Goal: Information Seeking & Learning: Understand process/instructions

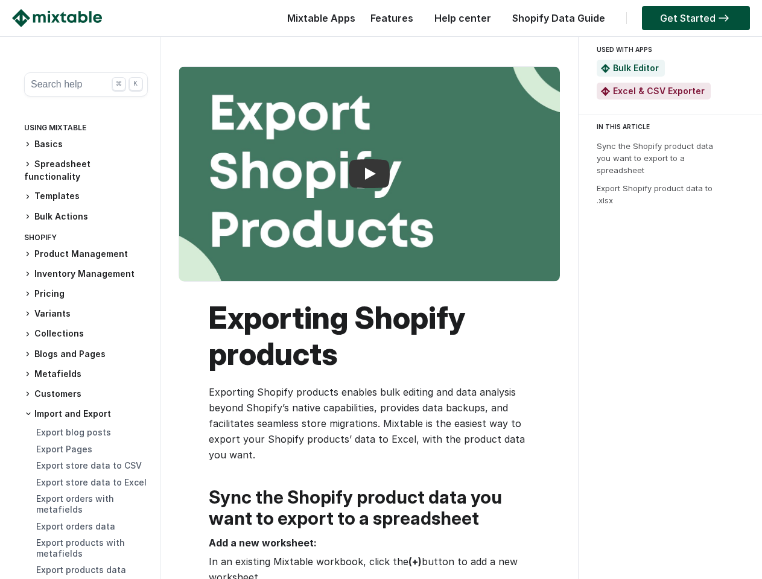
click at [381, 308] on h1 "Exporting Shopify products" at bounding box center [376, 336] width 334 height 72
click at [81, 84] on button "Search help ⌘ K" at bounding box center [86, 84] width 124 height 24
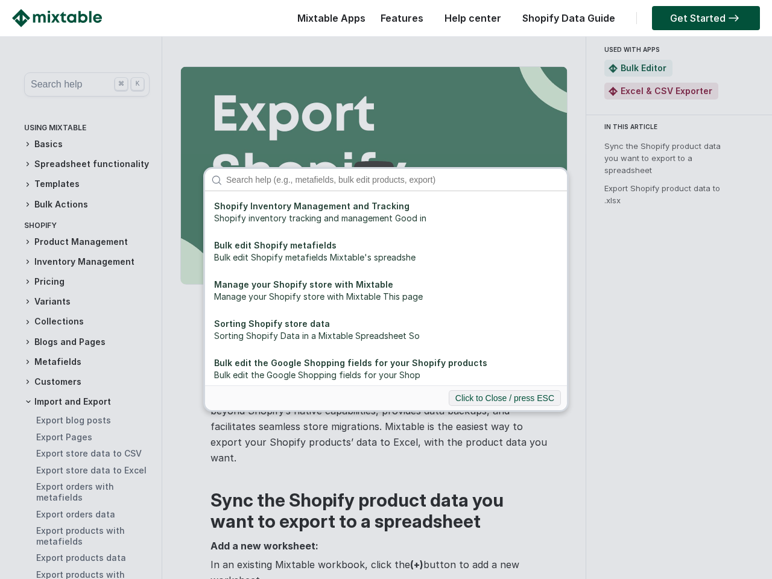
click at [81, 144] on div "Shopify Inventory Management and Tracking Shopify inventory tracking and manage…" at bounding box center [386, 289] width 772 height 579
click at [81, 170] on div "Shopify Inventory Management and Tracking Shopify inventory tracking and manage…" at bounding box center [386, 289] width 772 height 579
click at [81, 196] on div "Shopify Inventory Management and Tracking Shopify inventory tracking and manage…" at bounding box center [386, 289] width 772 height 579
click at [81, 217] on div "Shopify Inventory Management and Tracking Shopify inventory tracking and manage…" at bounding box center [386, 289] width 772 height 579
click at [81, 254] on div "Shopify Inventory Management and Tracking Shopify inventory tracking and manage…" at bounding box center [386, 289] width 772 height 579
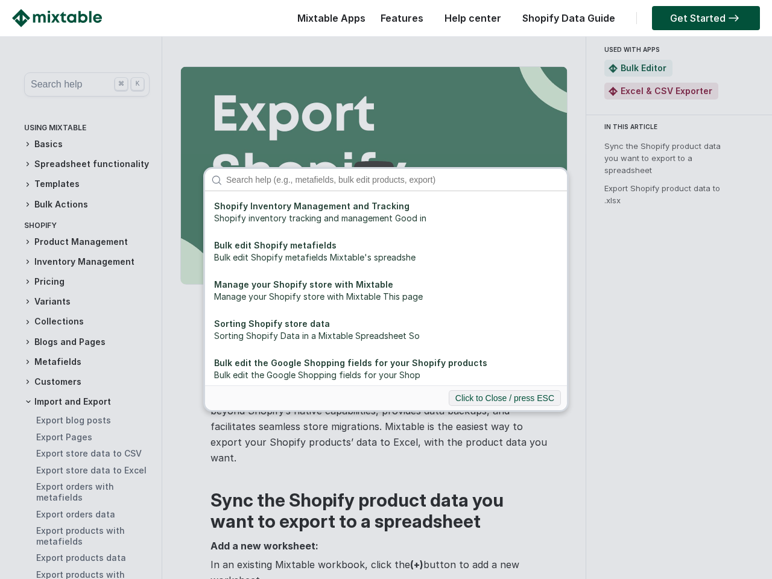
click at [81, 274] on div "Shopify Inventory Management and Tracking Shopify inventory tracking and manage…" at bounding box center [386, 289] width 772 height 579
click at [81, 294] on div "Shopify Inventory Management and Tracking Shopify inventory tracking and manage…" at bounding box center [386, 289] width 772 height 579
click at [81, 314] on div "Shopify Inventory Management and Tracking Shopify inventory tracking and manage…" at bounding box center [386, 289] width 772 height 579
